Goal: Information Seeking & Learning: Check status

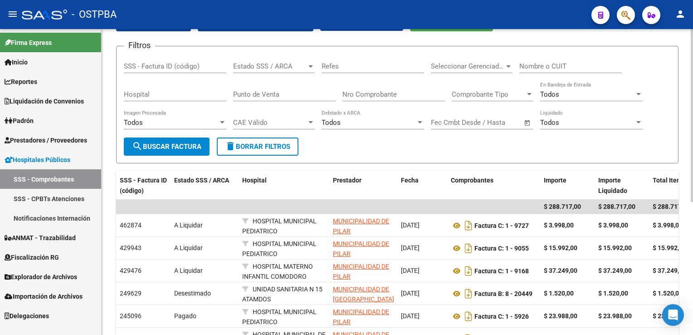
scroll to position [63, 0]
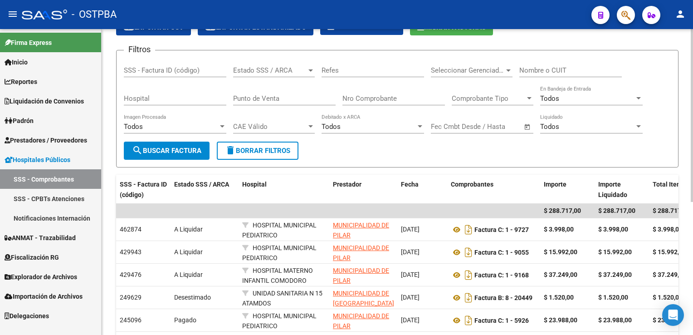
click at [693, 144] on html "menu - OSTPBA person Firma Express Inicio Instructivos Contacto OS Reportes Ing…" at bounding box center [346, 167] width 693 height 335
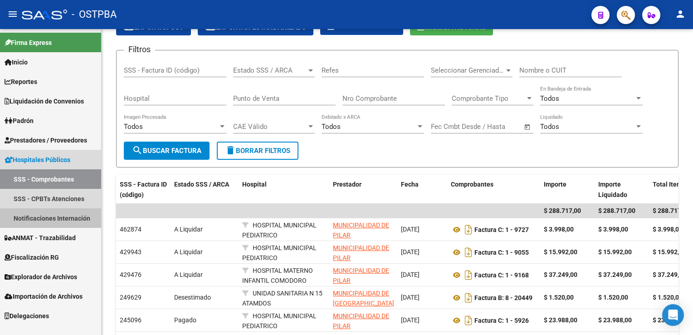
click at [50, 222] on link "Notificaciones Internación" at bounding box center [50, 218] width 101 height 20
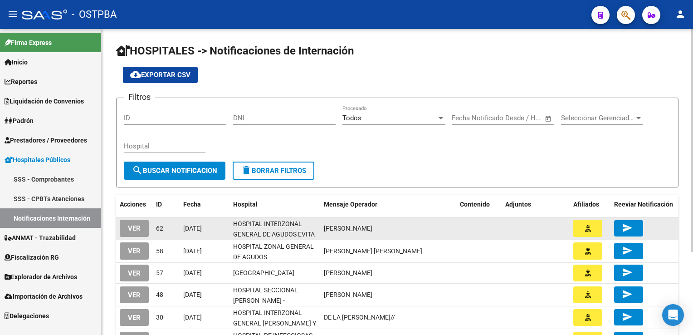
click at [135, 224] on span "VER" at bounding box center [134, 228] width 13 height 8
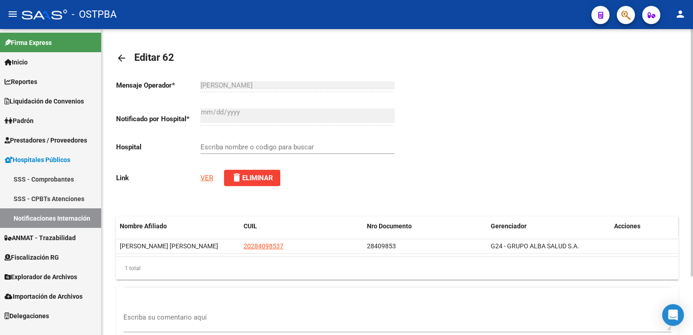
type input "HOSPITAL INTERZONAL GENERAL DE AGUDOS EVITA"
click at [205, 175] on link "VER" at bounding box center [206, 178] width 13 height 8
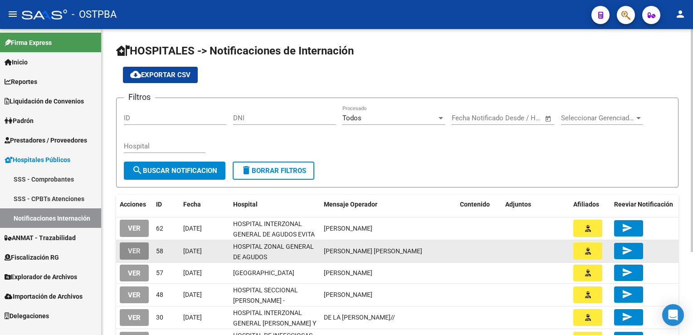
click at [129, 248] on span "VER" at bounding box center [134, 251] width 13 height 8
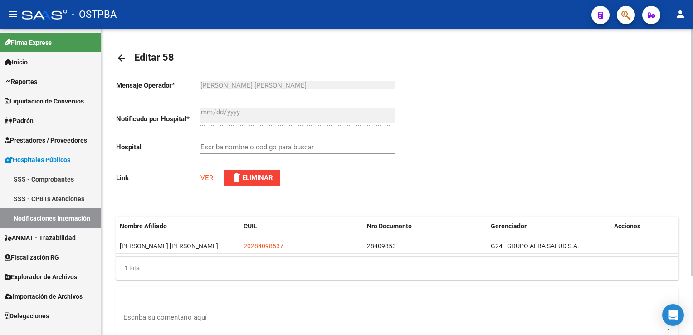
type input "HOSPITAL ZONAL GENERAL DE AGUDOS DESCENTRALIZADO EVITA PUEBLO"
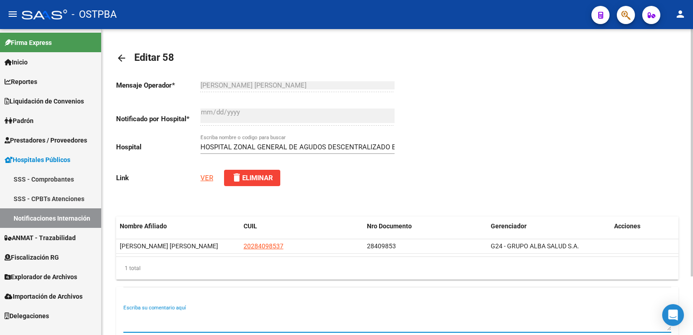
click at [181, 315] on textarea "Escriba su comentario aquí" at bounding box center [397, 321] width 548 height 18
click at [205, 175] on link "VER" at bounding box center [206, 178] width 13 height 8
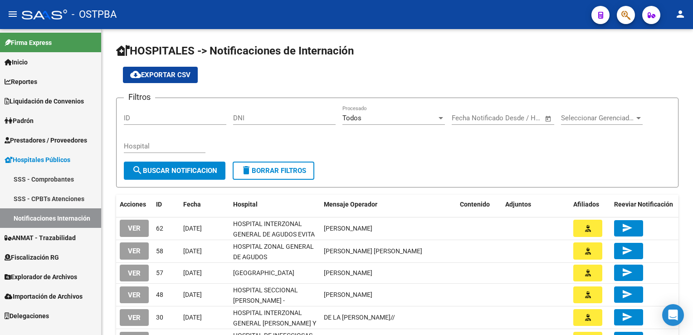
click at [678, 14] on mat-icon "person" at bounding box center [680, 14] width 11 height 11
click at [492, 56] on div at bounding box center [346, 167] width 693 height 335
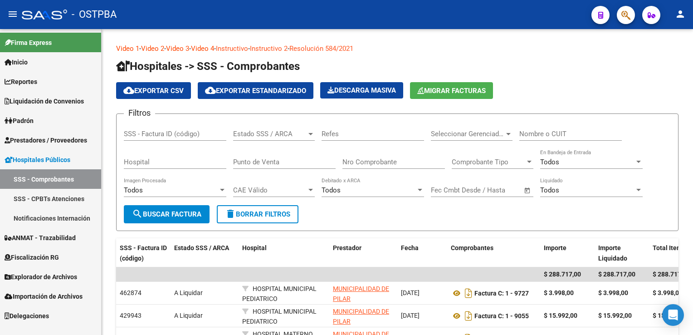
click at [681, 14] on mat-icon "person" at bounding box center [680, 14] width 11 height 11
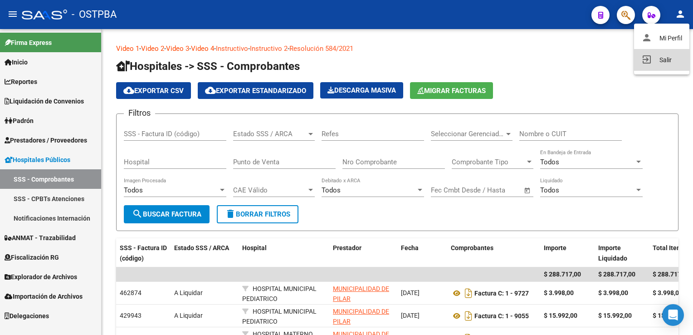
click at [662, 60] on button "exit_to_app Salir" at bounding box center [661, 60] width 55 height 22
